Goal: Complete application form: Complete application form

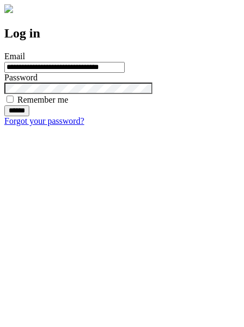
type input "**********"
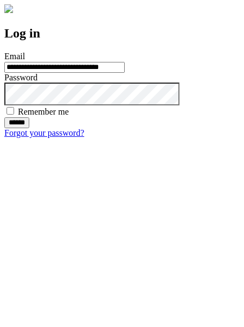
click at [29, 128] on input "******" at bounding box center [16, 122] width 25 height 11
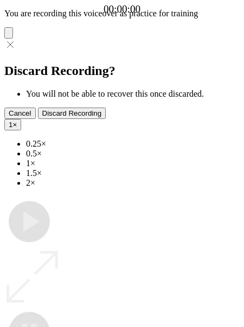
type input "**********"
